Goal: Information Seeking & Learning: Learn about a topic

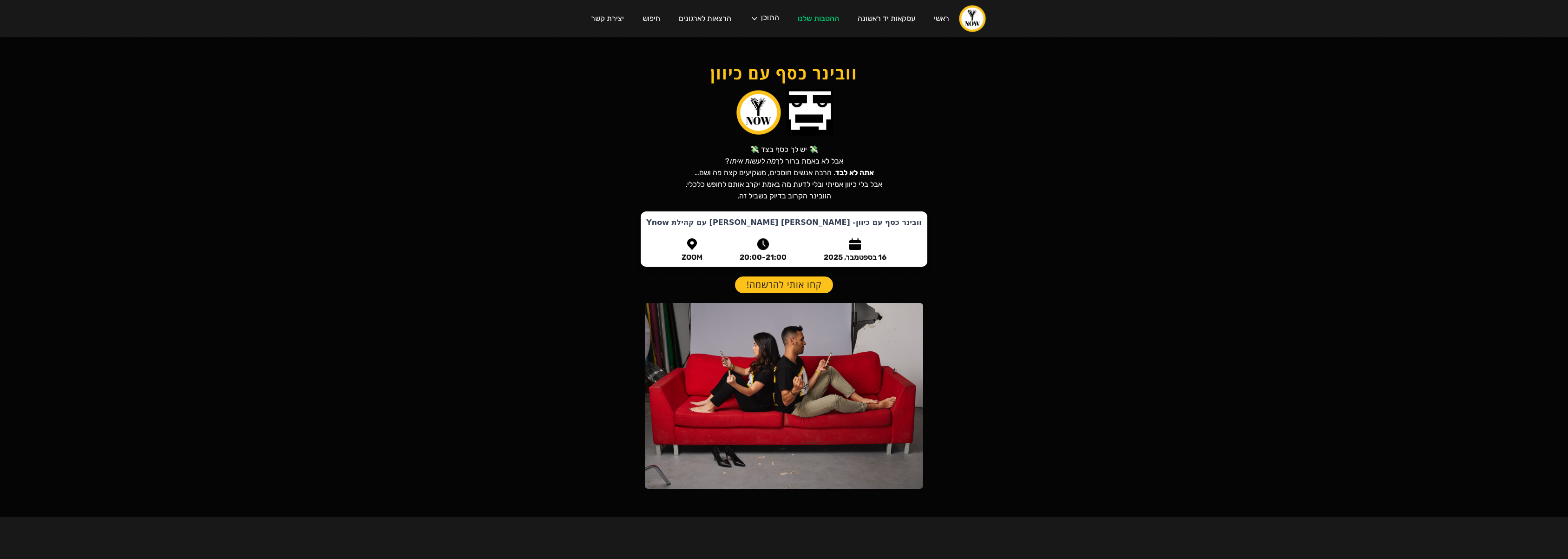
click at [805, 65] on h1 "וובינר כסף עם כיוון" at bounding box center [784, 73] width 268 height 16
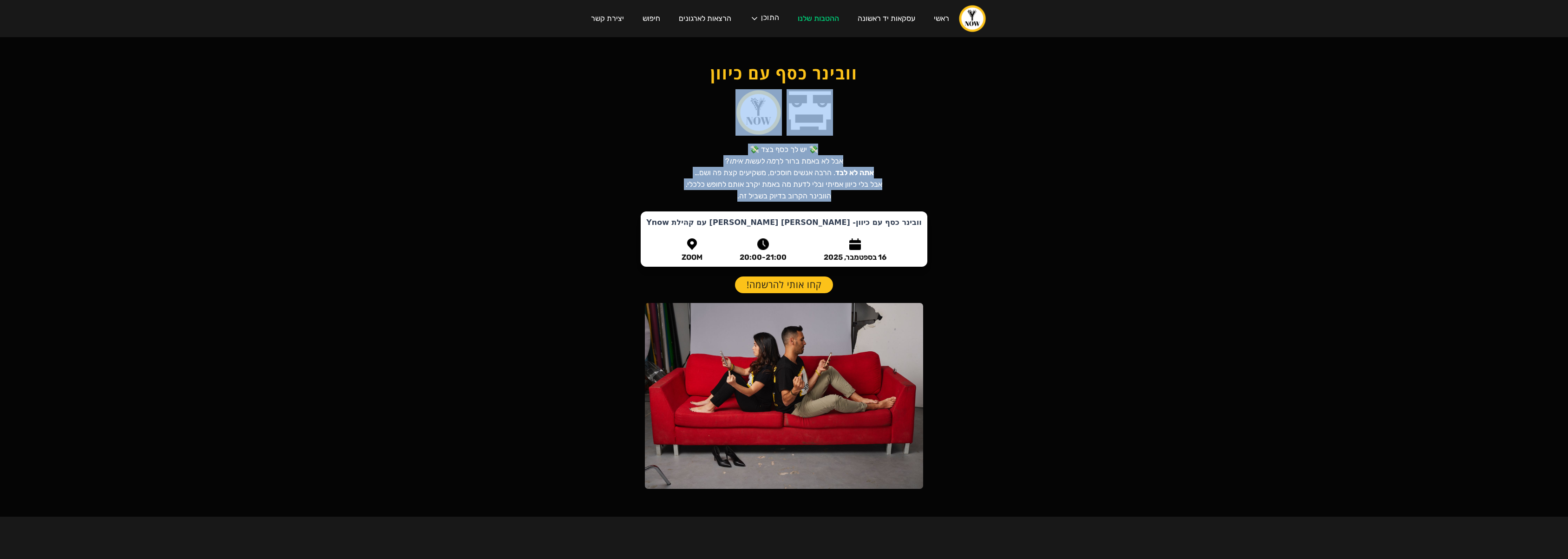
drag, startPoint x: 733, startPoint y: 191, endPoint x: 886, endPoint y: 136, distance: 162.6
click at [885, 136] on div "וובינר כסף עם כיוון 💸 יש לך כסף בצד 💸 אבל לא באמת ברור לך מה לעשות איתו ? אתה ל…" at bounding box center [784, 133] width 286 height 136
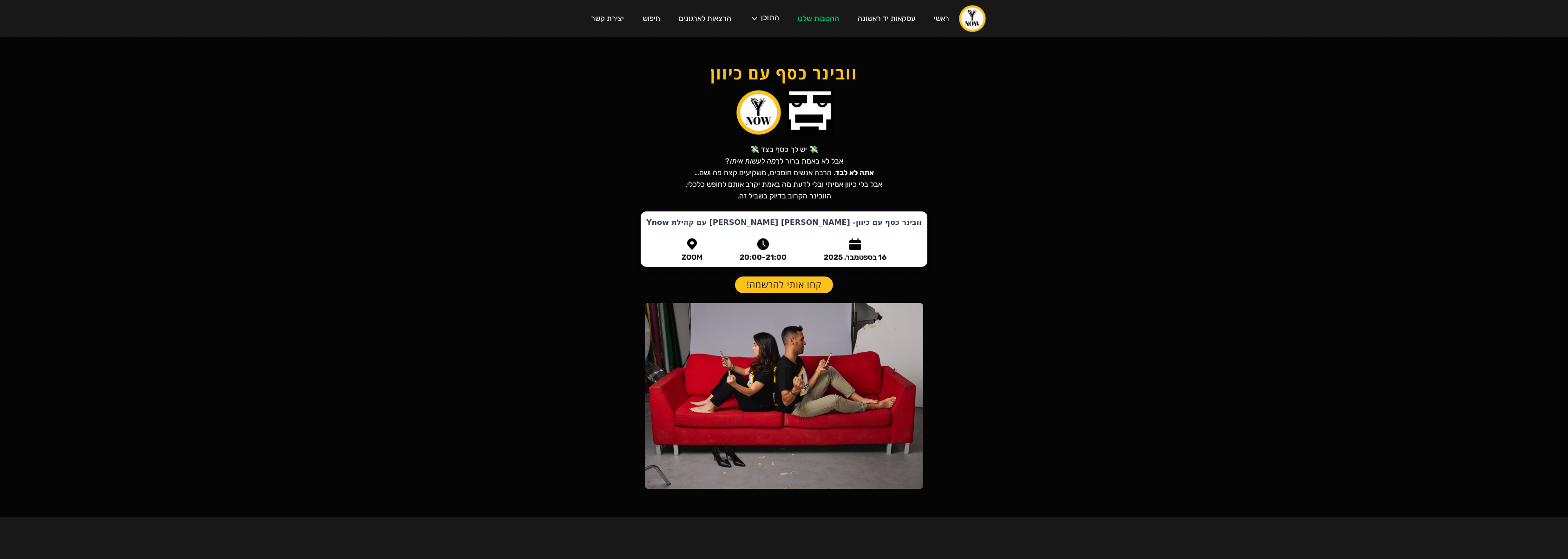
click at [886, 136] on div "וובינר כסף עם כיוון 💸 יש לך כסף בצד 💸 אבל לא באמת ברור לך מה לעשות איתו ? אתה ל…" at bounding box center [784, 133] width 286 height 136
drag, startPoint x: 876, startPoint y: 139, endPoint x: 668, endPoint y: 199, distance: 216.5
click at [668, 199] on div "וובינר כסף עם כיוון 💸 יש לך כסף בצד 💸 אבל לא באמת ברור לך מה לעשות איתו ? אתה ל…" at bounding box center [784, 133] width 286 height 136
click at [667, 199] on div "וובינר כסף עם כיוון 💸 יש לך כסף בצד 💸 אבל לא באמת ברור לך מה לעשות איתו ? אתה ל…" at bounding box center [784, 133] width 286 height 136
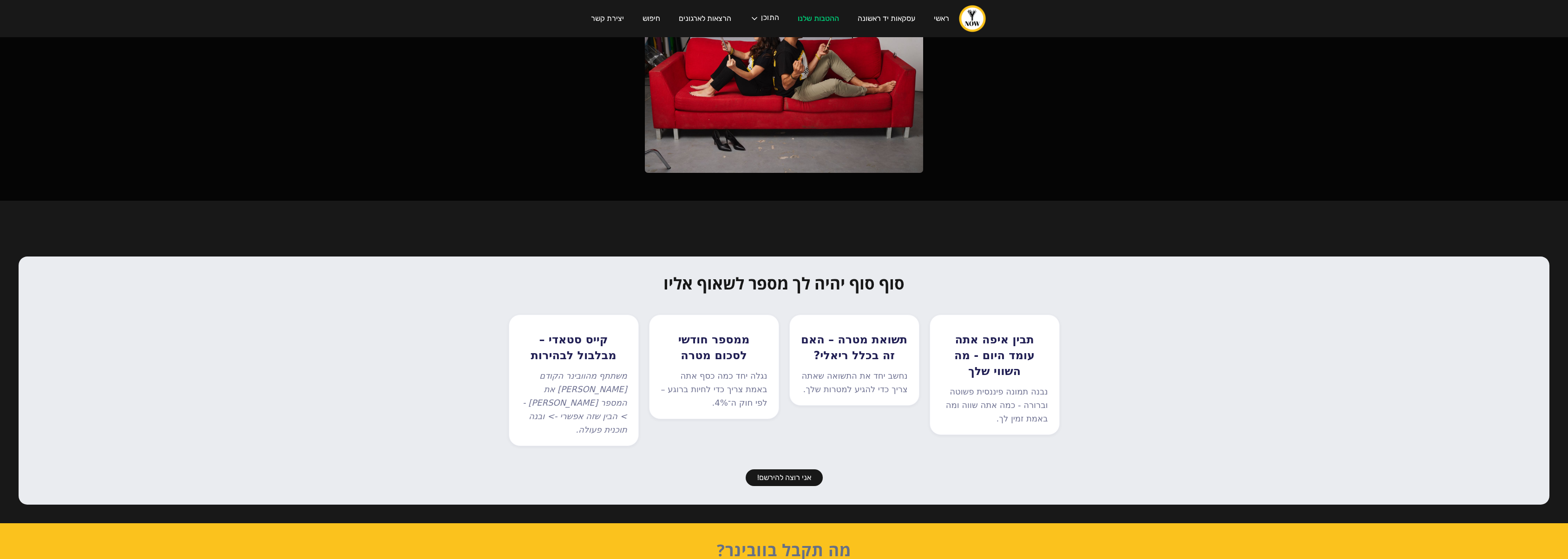
scroll to position [335, 0]
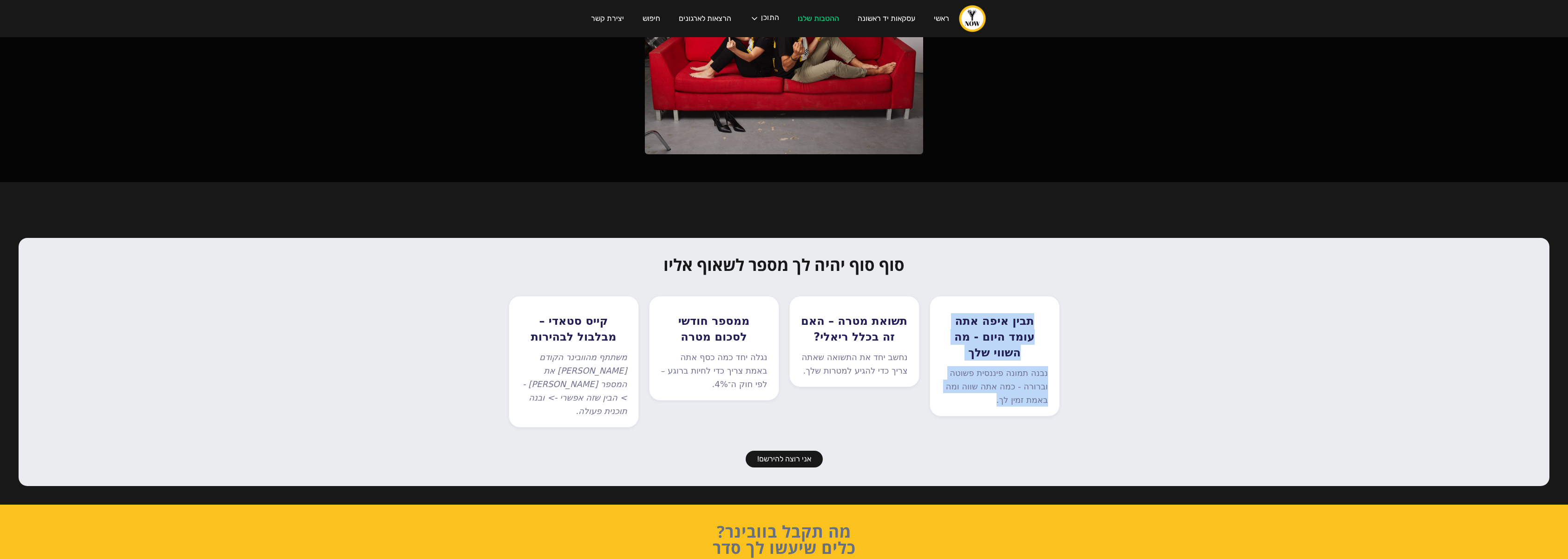
drag, startPoint x: 981, startPoint y: 386, endPoint x: 1043, endPoint y: 319, distance: 91.3
click at [1043, 319] on div "תבין איפה אתה עומד היום - מה השווי שלך נבנה תמונה פיננסית פשוטה וברורה - כמה את…" at bounding box center [995, 356] width 130 height 121
click at [1043, 319] on h3 "תבין איפה אתה עומד היום - מה השווי שלך" at bounding box center [995, 337] width 107 height 47
drag, startPoint x: 900, startPoint y: 310, endPoint x: 792, endPoint y: 369, distance: 123.1
click at [792, 369] on div "תשואת מטרה – האם זה בכלל ריאלי? נחשב יחד את התשואה שאתה צריך כדי להגיע למטרות ש…" at bounding box center [855, 342] width 130 height 91
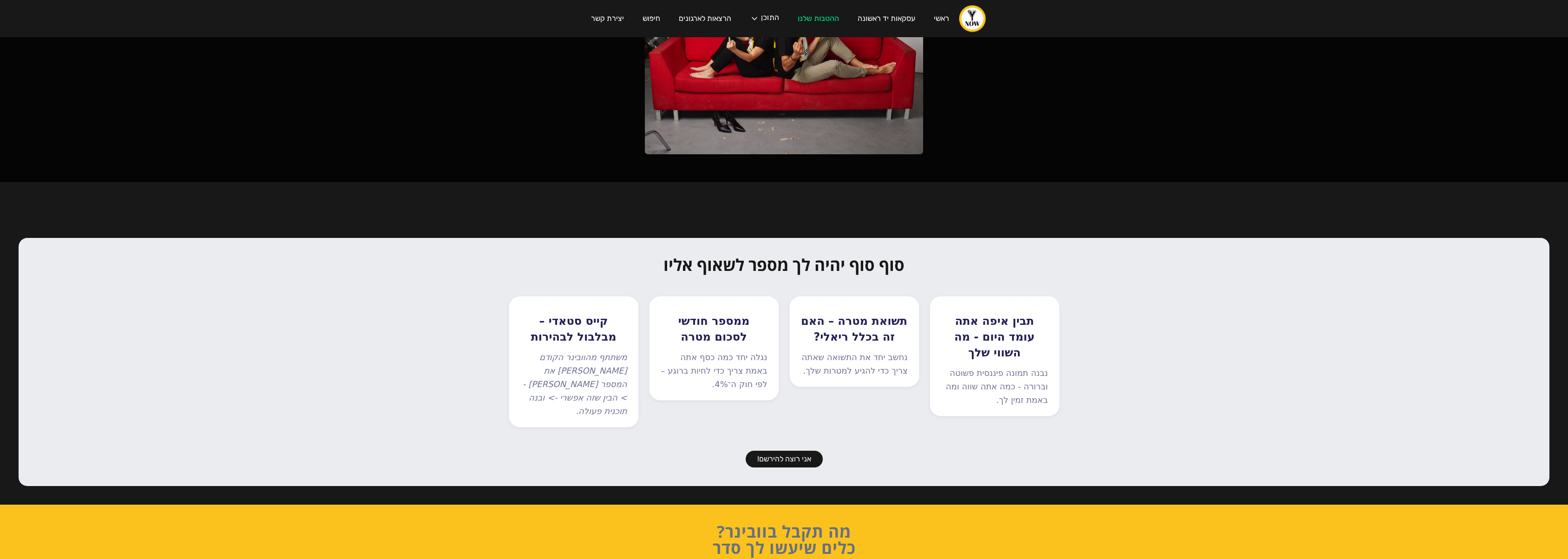
click at [792, 369] on div "תשואת מטרה – האם זה בכלל ריאלי? נחשב יחד את התשואה שאתה צריך כדי להגיע למטרות ש…" at bounding box center [855, 342] width 130 height 91
drag, startPoint x: 797, startPoint y: 367, endPoint x: 905, endPoint y: 315, distance: 119.9
click at [905, 315] on div "תשואת מטרה – האם זה בכלל ריאלי? נחשב יחד את התשואה שאתה צריך כדי להגיע למטרות ש…" at bounding box center [855, 342] width 130 height 91
click at [905, 315] on h3 "תשואת מטרה – האם זה בכלל ריאלי?" at bounding box center [855, 329] width 107 height 32
drag, startPoint x: 768, startPoint y: 318, endPoint x: 676, endPoint y: 392, distance: 118.1
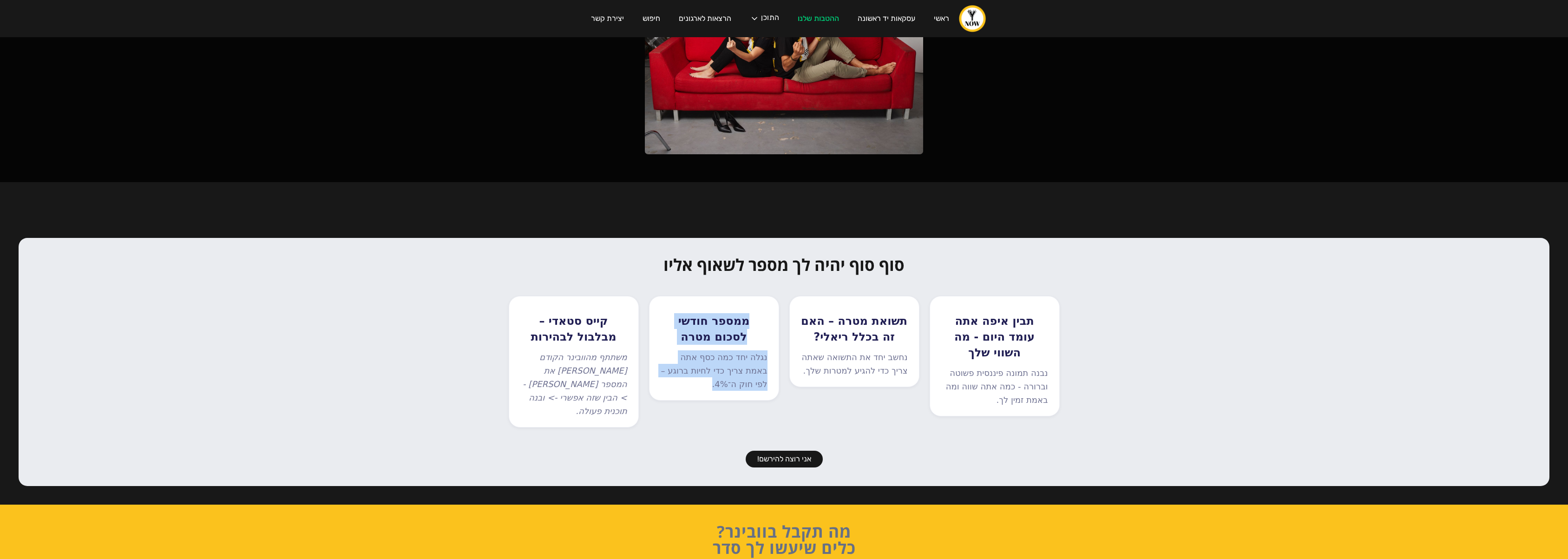
click at [676, 392] on div "ממספר חודשי לסכום מטרה נגלה יחד כמה כסף אתה באמת צריך כדי לחיות ברוגע – לפי חוק…" at bounding box center [714, 348] width 130 height 105
drag, startPoint x: 696, startPoint y: 372, endPoint x: 764, endPoint y: 317, distance: 87.5
click at [764, 317] on div "ממספר חודשי לסכום מטרה נגלה יחד כמה כסף אתה באמת צריך כדי לחיות ברוגע – לפי חוק…" at bounding box center [714, 348] width 130 height 105
click at [764, 317] on h3 "ממספר חודשי לסכום מטרה" at bounding box center [714, 329] width 107 height 32
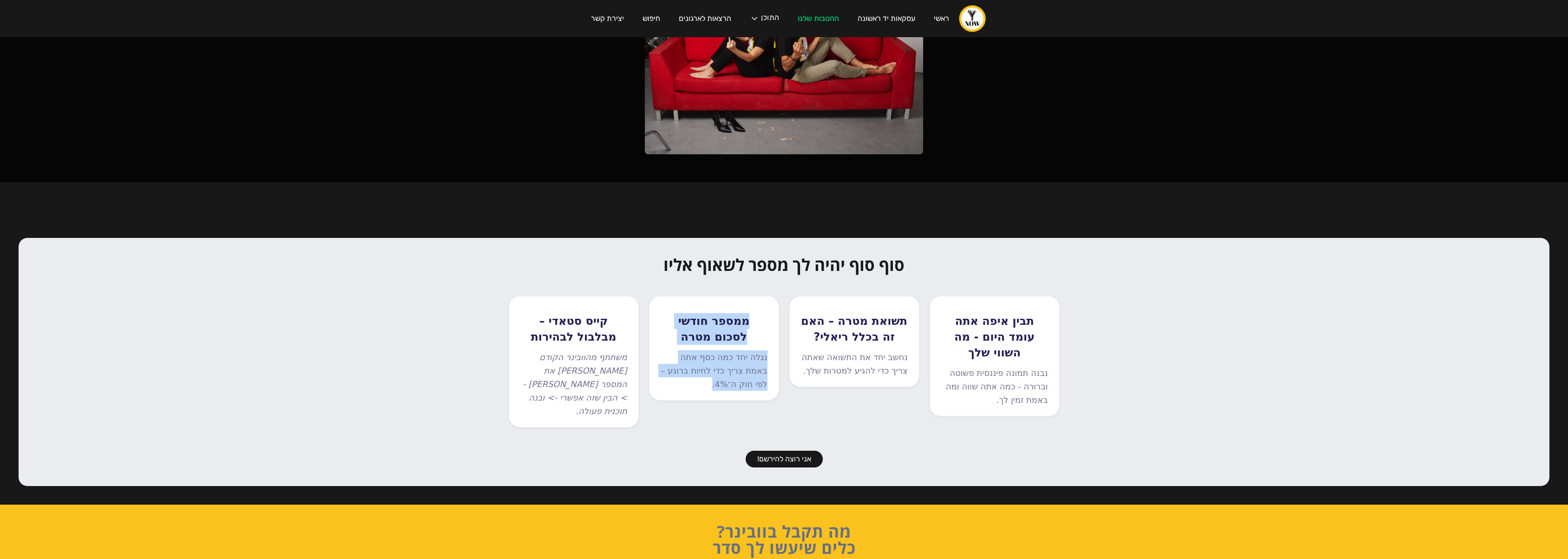
drag, startPoint x: 764, startPoint y: 317, endPoint x: 684, endPoint y: 388, distance: 107.0
click at [684, 388] on div "ממספר חודשי לסכום מטרה נגלה יחד כמה כסף אתה באמת צריך כדי לחיות ברוגע – לפי חוק…" at bounding box center [714, 348] width 130 height 105
click at [684, 388] on p "נגלה יחד כמה כסף אתה באמת צריך כדי לחיות ברוגע – לפי חוק ה־4%." at bounding box center [714, 370] width 107 height 40
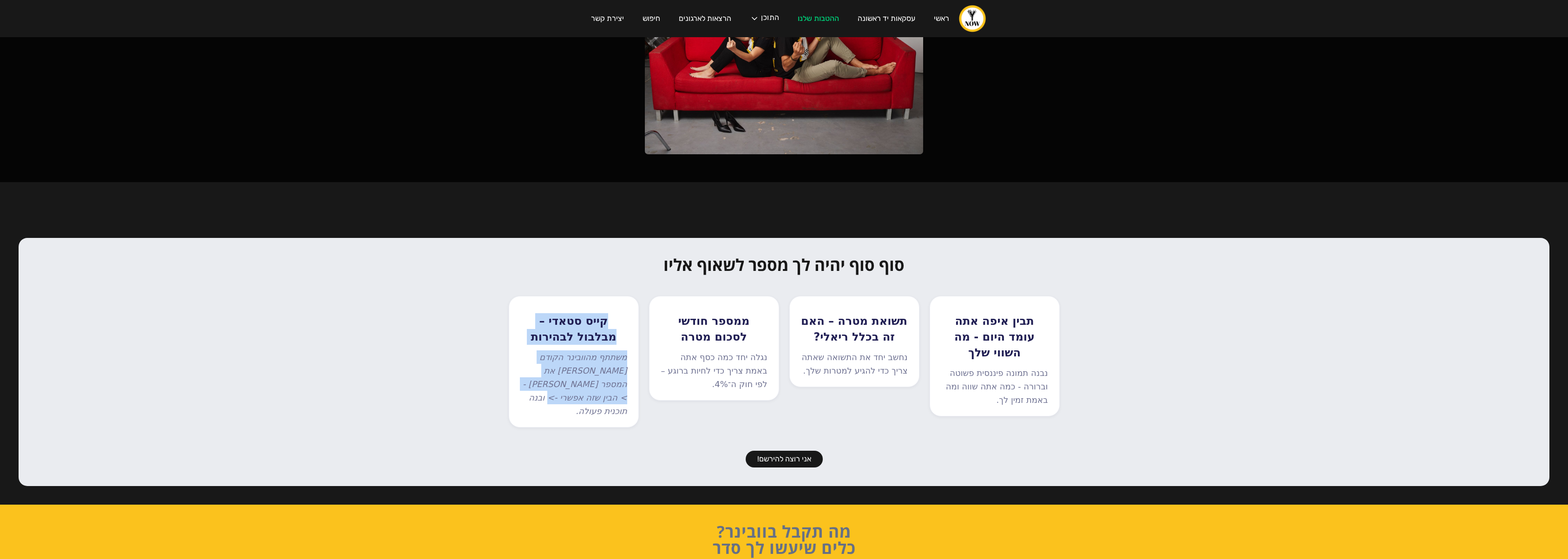
drag, startPoint x: 630, startPoint y: 327, endPoint x: 537, endPoint y: 395, distance: 115.2
click at [537, 395] on div "קייס סטאדי – מבלבול לבהירות משתתף מהוובינר הקודם [PERSON_NAME] את המספר [PERSON…" at bounding box center [574, 362] width 130 height 132
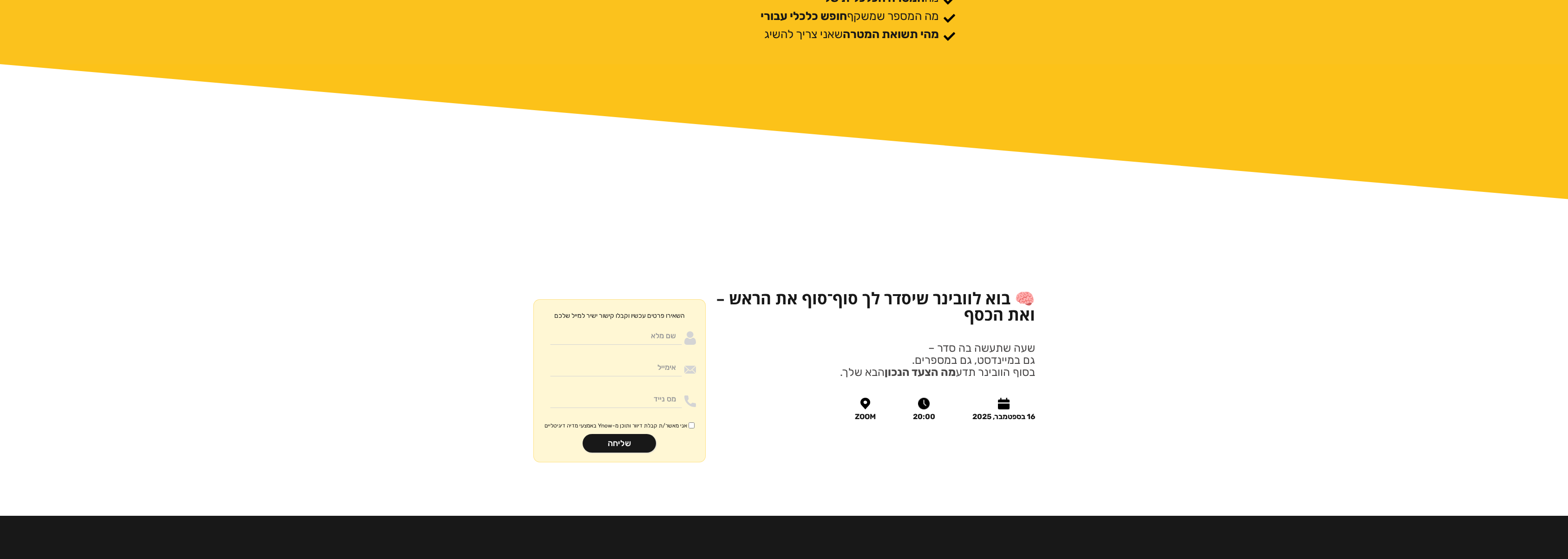
scroll to position [1011, 0]
